Goal: Obtain resource: Download file/media

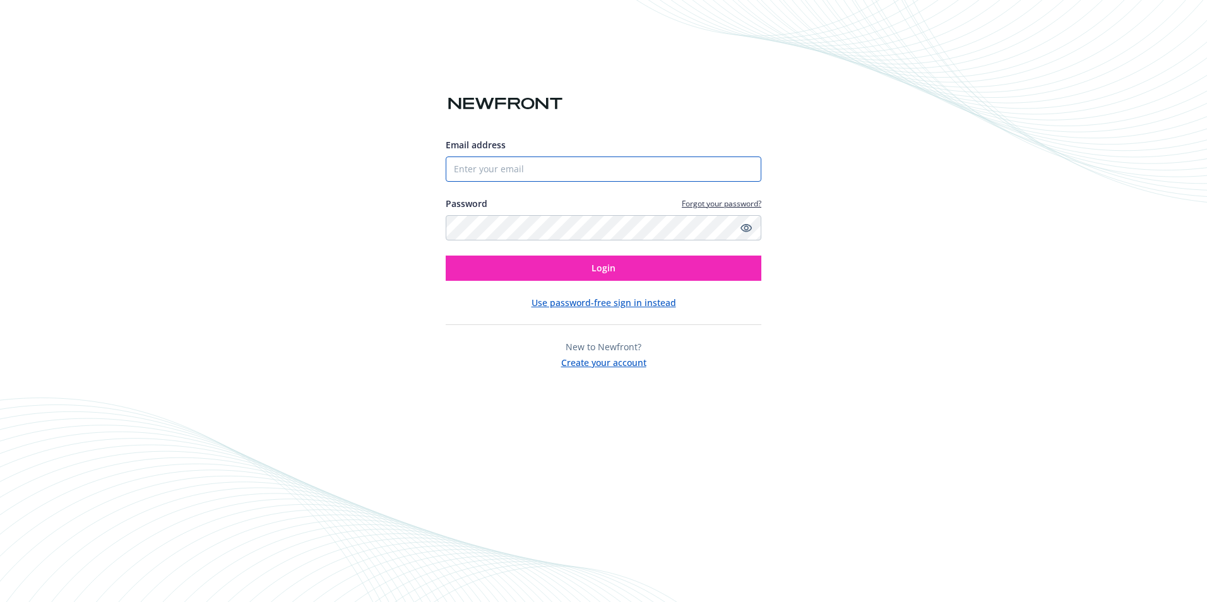
click at [636, 181] on input "Email address" at bounding box center [604, 169] width 316 height 25
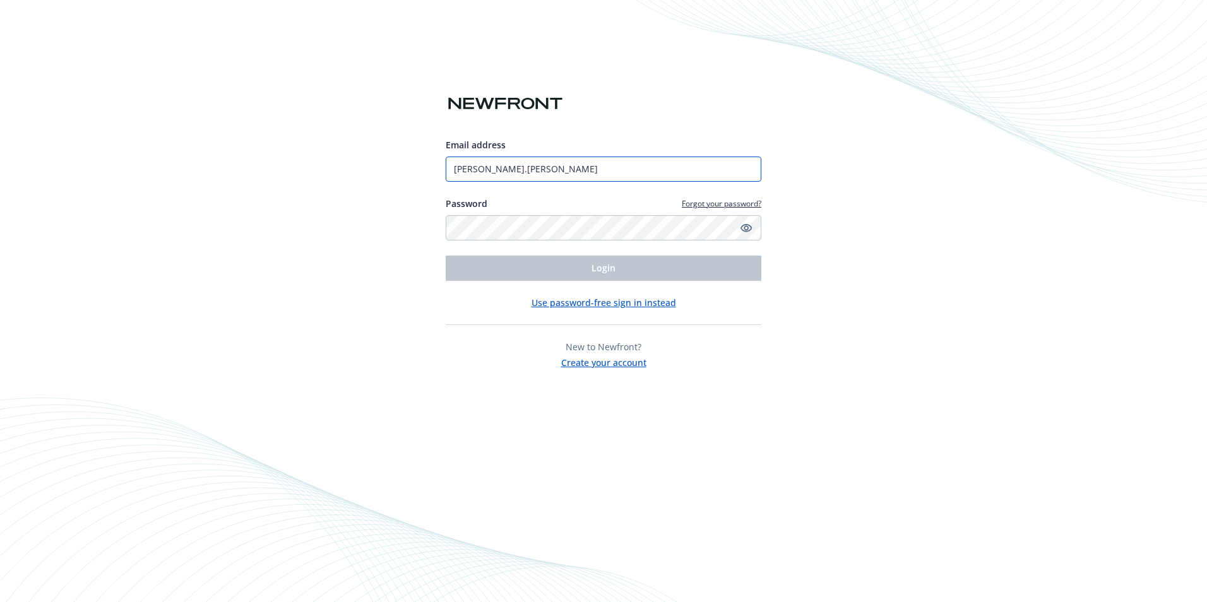
type input "[PERSON_NAME][EMAIL_ADDRESS][PERSON_NAME][DOMAIN_NAME]"
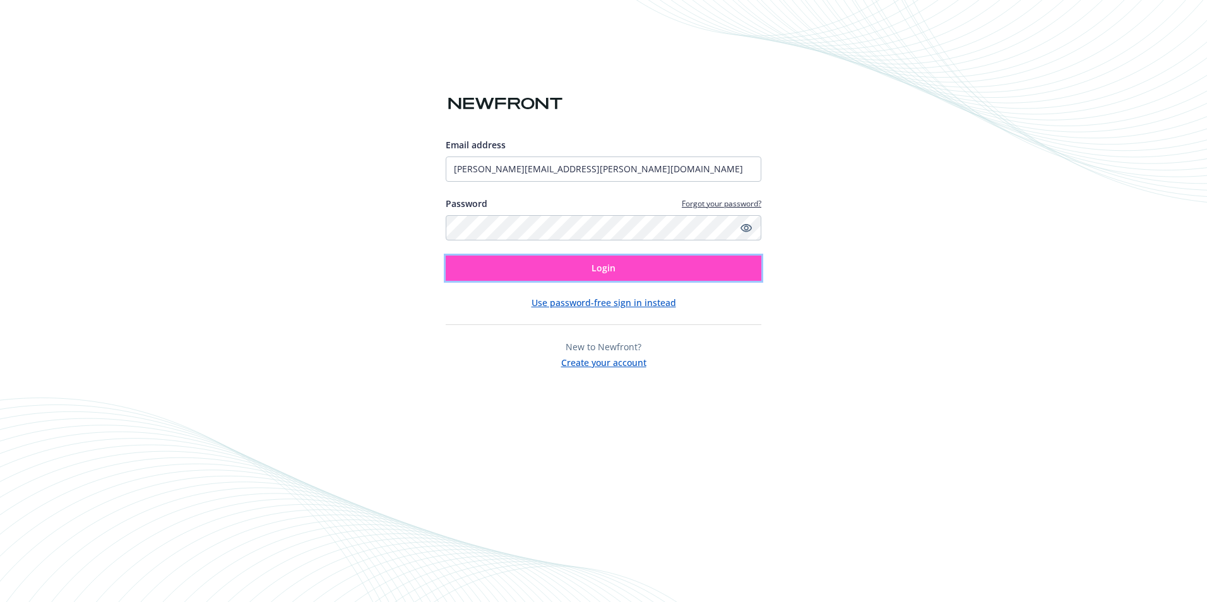
click at [636, 265] on button "Login" at bounding box center [604, 268] width 316 height 25
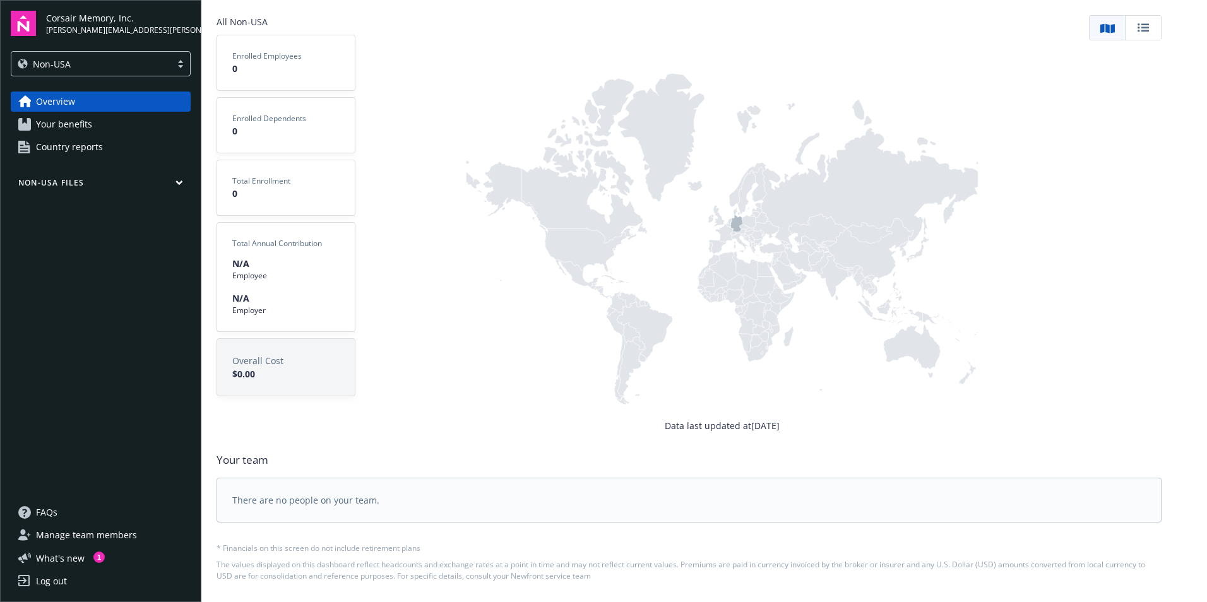
click at [180, 63] on div at bounding box center [180, 64] width 19 height 10
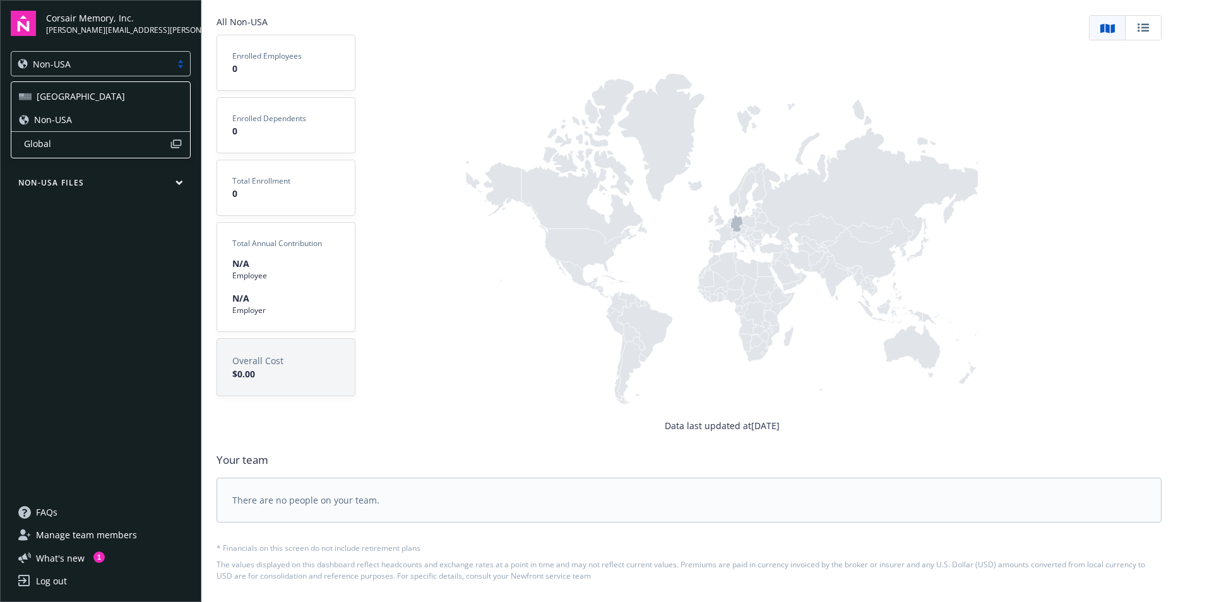
click at [150, 98] on div "[GEOGRAPHIC_DATA]" at bounding box center [100, 96] width 163 height 13
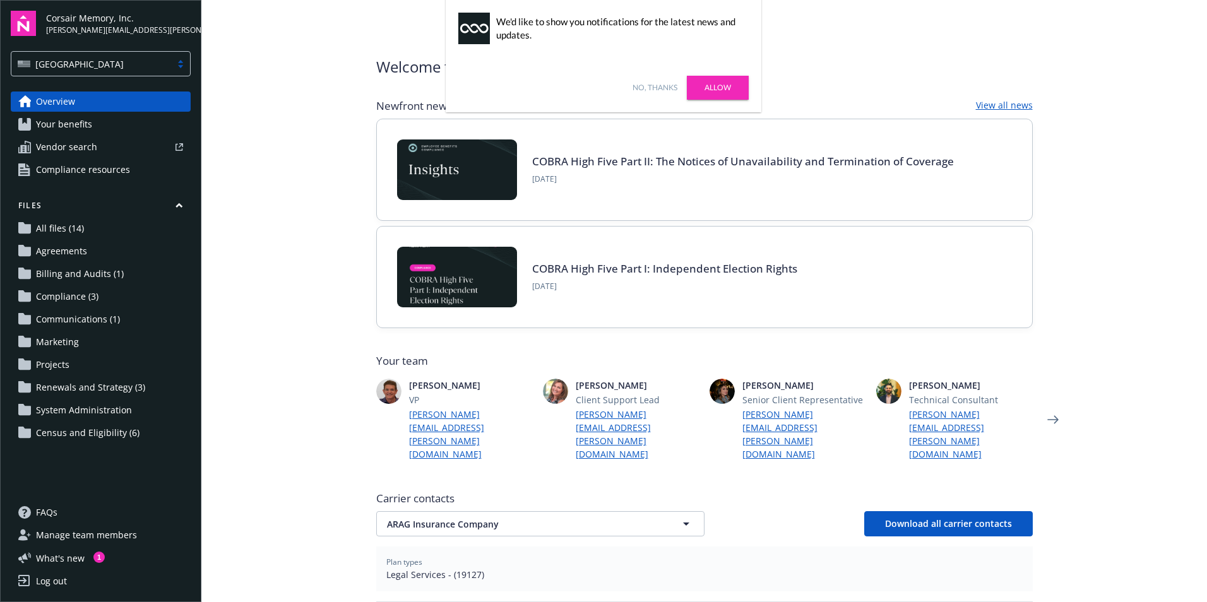
click at [121, 219] on link "All files (14)" at bounding box center [101, 228] width 180 height 20
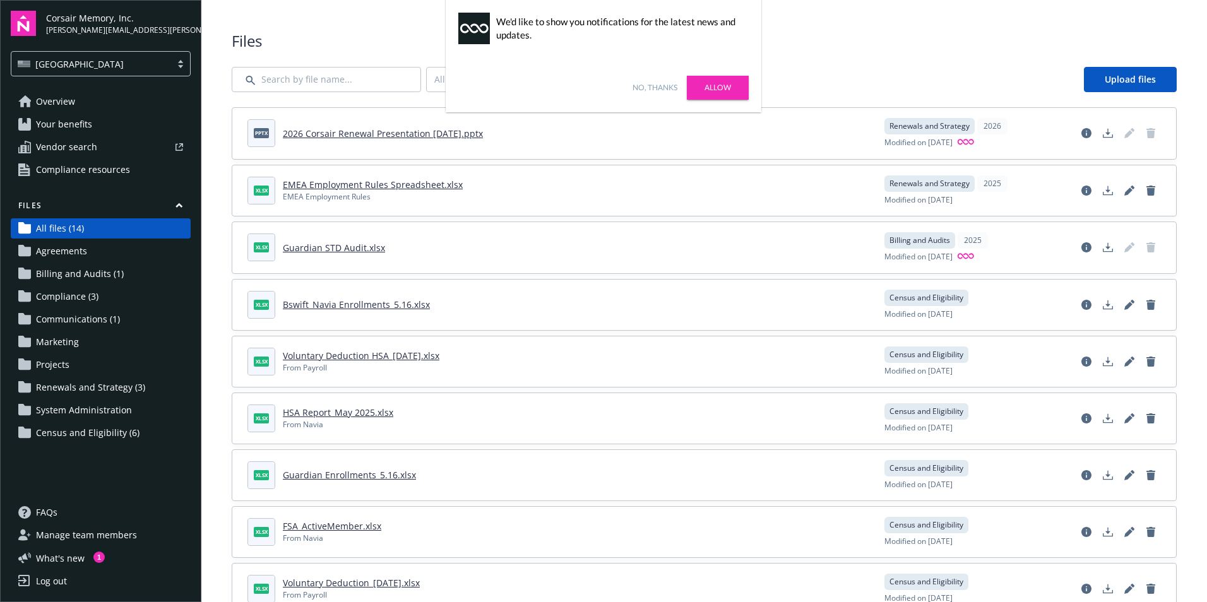
click at [439, 129] on link "2026 Corsair Renewal Presentation [DATE].pptx" at bounding box center [383, 133] width 200 height 12
